Goal: Obtain resource: Obtain resource

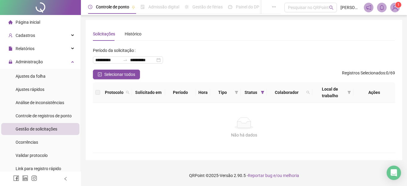
click at [16, 120] on div "Controle de registros de ponto" at bounding box center [44, 116] width 56 height 12
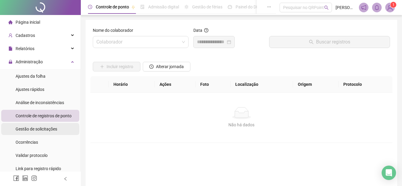
click at [20, 130] on span "Gestão de solicitações" at bounding box center [37, 128] width 42 height 5
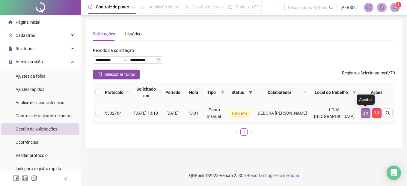
click at [364, 114] on icon "like" at bounding box center [365, 113] width 5 height 5
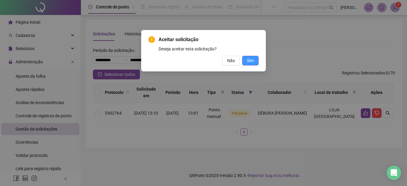
click at [256, 61] on button "Sim" at bounding box center [250, 61] width 16 height 10
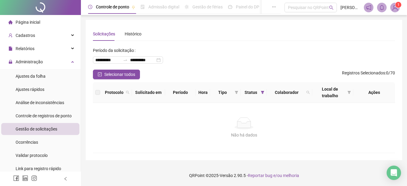
drag, startPoint x: 50, startPoint y: 117, endPoint x: 48, endPoint y: 123, distance: 6.5
click at [49, 117] on span "Controle de registros de ponto" at bounding box center [44, 115] width 56 height 5
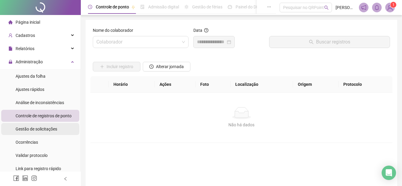
drag, startPoint x: 48, startPoint y: 123, endPoint x: 46, endPoint y: 128, distance: 5.3
click at [46, 128] on span "Gestão de solicitações" at bounding box center [37, 128] width 42 height 5
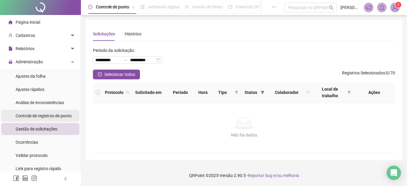
click at [55, 115] on span "Controle de registros de ponto" at bounding box center [44, 115] width 56 height 5
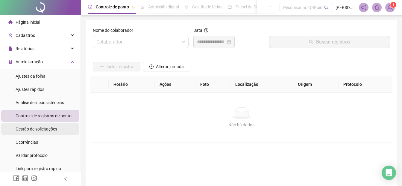
click at [44, 129] on span "Gestão de solicitações" at bounding box center [37, 128] width 42 height 5
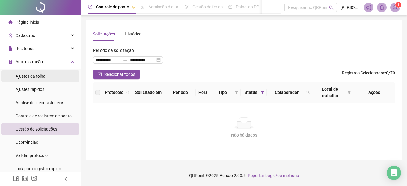
click at [36, 74] on span "Ajustes da folha" at bounding box center [31, 76] width 30 height 5
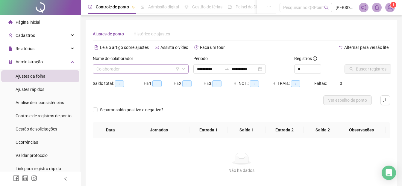
type input "**********"
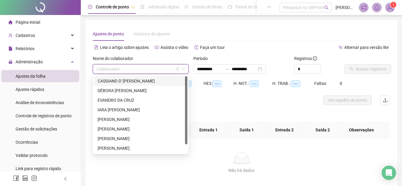
click at [103, 67] on input "search" at bounding box center [137, 68] width 83 height 9
click at [110, 83] on div "CASSIANO D' [PERSON_NAME]" at bounding box center [141, 81] width 86 height 7
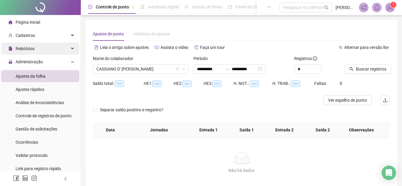
click at [28, 50] on span "Relatórios" at bounding box center [25, 48] width 19 height 5
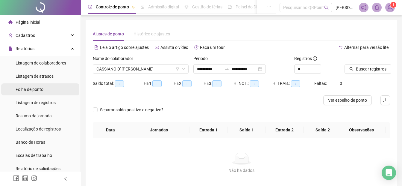
click at [22, 92] on div "Folha de ponto" at bounding box center [30, 89] width 28 height 12
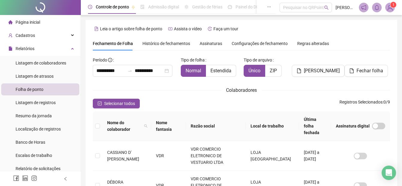
scroll to position [30, 0]
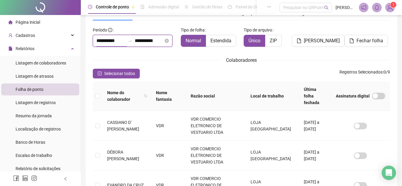
click at [96, 43] on input "**********" at bounding box center [110, 40] width 29 height 7
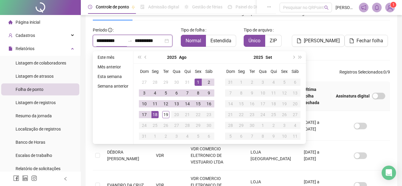
type input "**********"
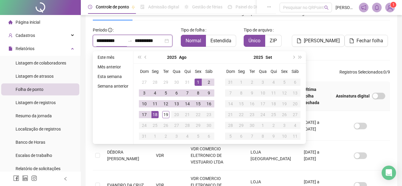
type input "**********"
click at [200, 82] on div "1" at bounding box center [198, 81] width 7 height 7
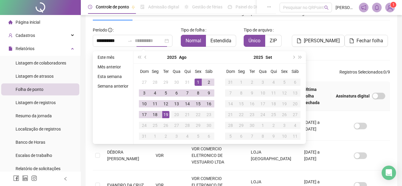
click at [166, 114] on div "19" at bounding box center [165, 114] width 7 height 7
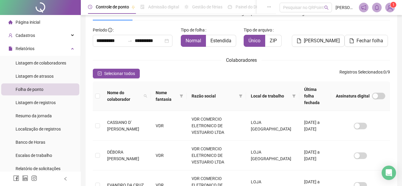
drag, startPoint x: 132, startPoint y: 73, endPoint x: 174, endPoint y: 73, distance: 41.9
click at [133, 73] on span "Selecionar todos" at bounding box center [119, 73] width 31 height 7
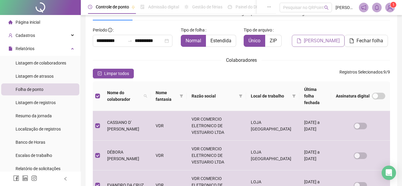
click at [300, 42] on icon "file" at bounding box center [299, 40] width 5 height 5
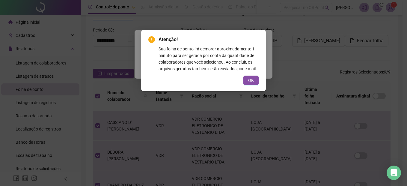
click at [251, 78] on span "OK" at bounding box center [251, 80] width 6 height 7
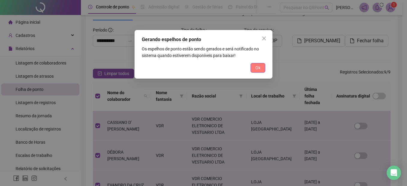
click at [260, 66] on span "Ok" at bounding box center [257, 67] width 5 height 7
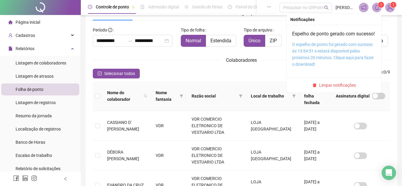
click at [332, 57] on link "O espelho de ponto foi gerado com sucesso às 13:54:51 e estará disponível pelos…" at bounding box center [333, 54] width 82 height 25
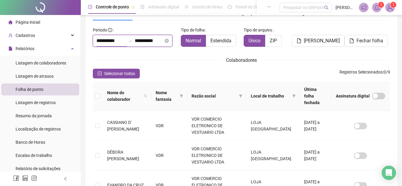
click at [98, 41] on input "**********" at bounding box center [110, 40] width 29 height 7
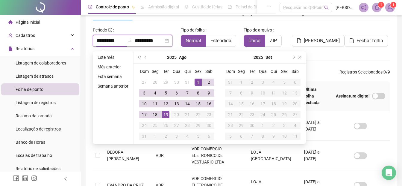
type input "**********"
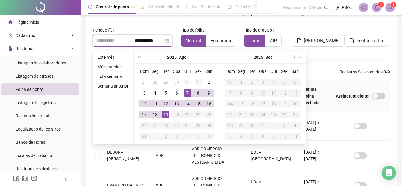
type input "**********"
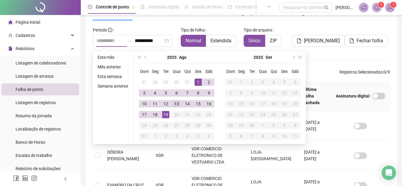
drag, startPoint x: 198, startPoint y: 81, endPoint x: 175, endPoint y: 108, distance: 34.8
click at [198, 81] on div "1" at bounding box center [198, 81] width 7 height 7
type input "**********"
click at [157, 113] on div "18" at bounding box center [155, 114] width 7 height 7
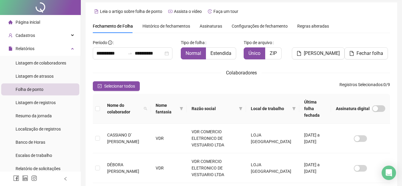
scroll to position [0, 0]
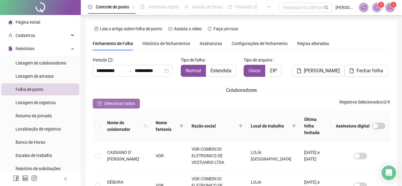
click at [109, 105] on span "Selecionar todos" at bounding box center [119, 103] width 31 height 7
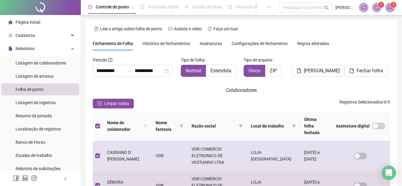
scroll to position [30, 0]
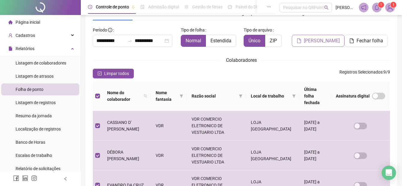
click at [305, 42] on button "[PERSON_NAME]" at bounding box center [318, 41] width 53 height 12
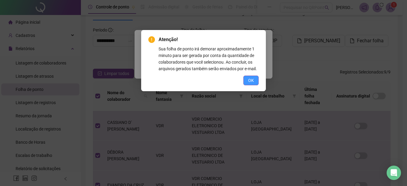
click at [252, 80] on span "OK" at bounding box center [251, 80] width 6 height 7
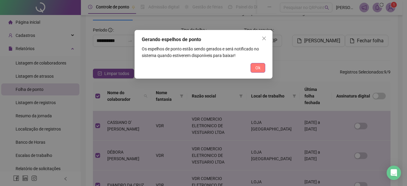
click at [259, 70] on span "Ok" at bounding box center [257, 67] width 5 height 7
